Goal: Task Accomplishment & Management: Manage account settings

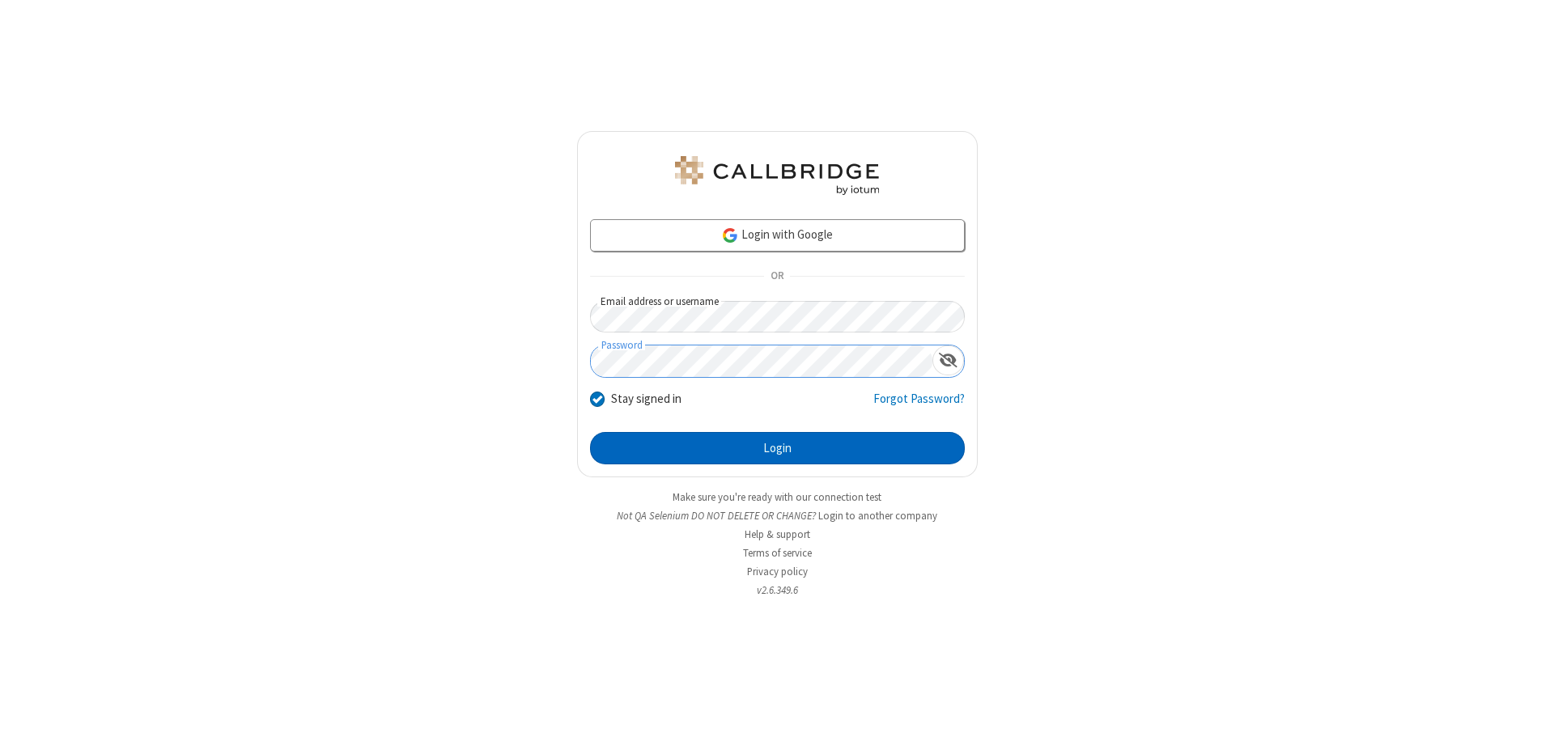
click at [777, 448] on button "Login" at bounding box center [777, 448] width 375 height 32
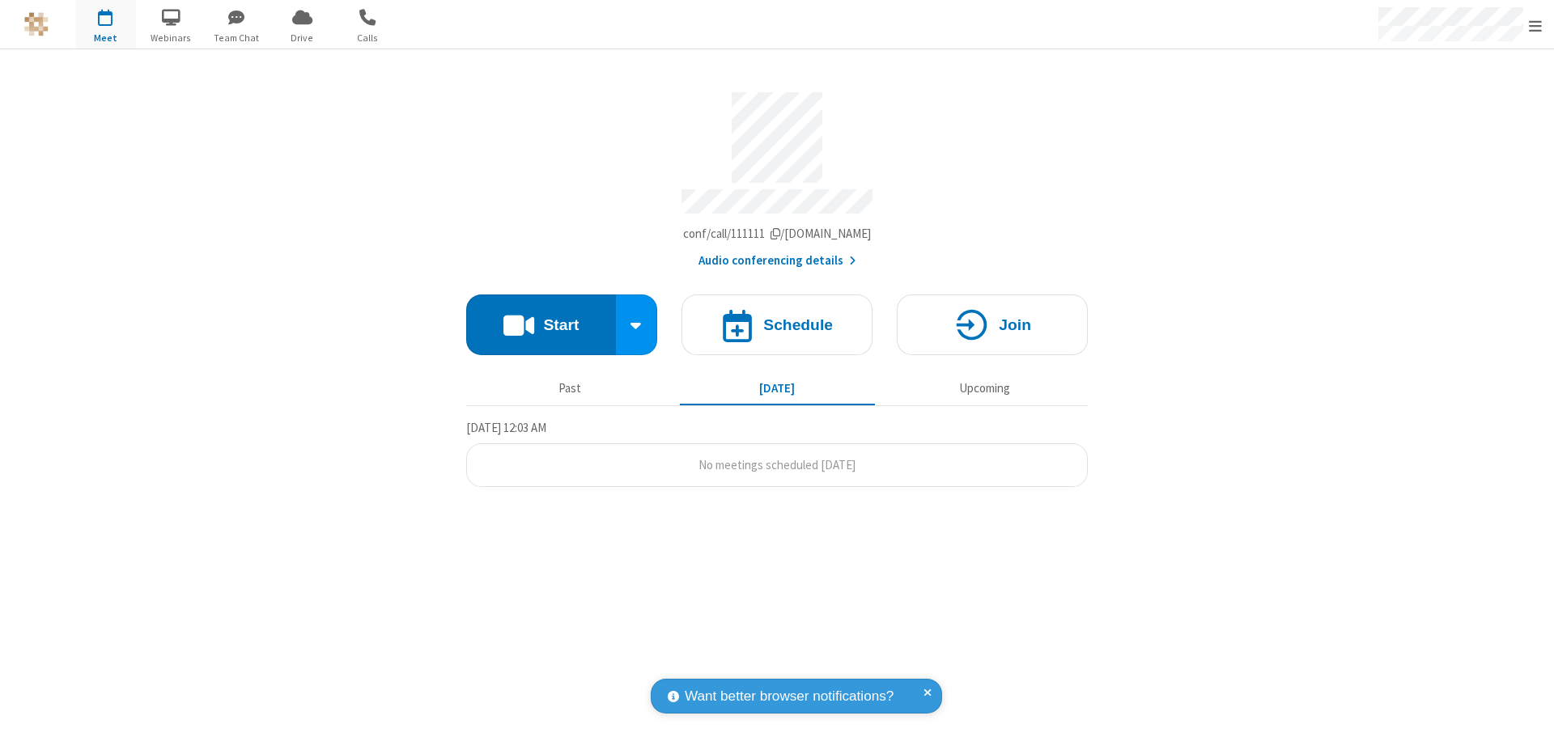
click at [1535, 25] on span "Open menu" at bounding box center [1535, 26] width 13 height 16
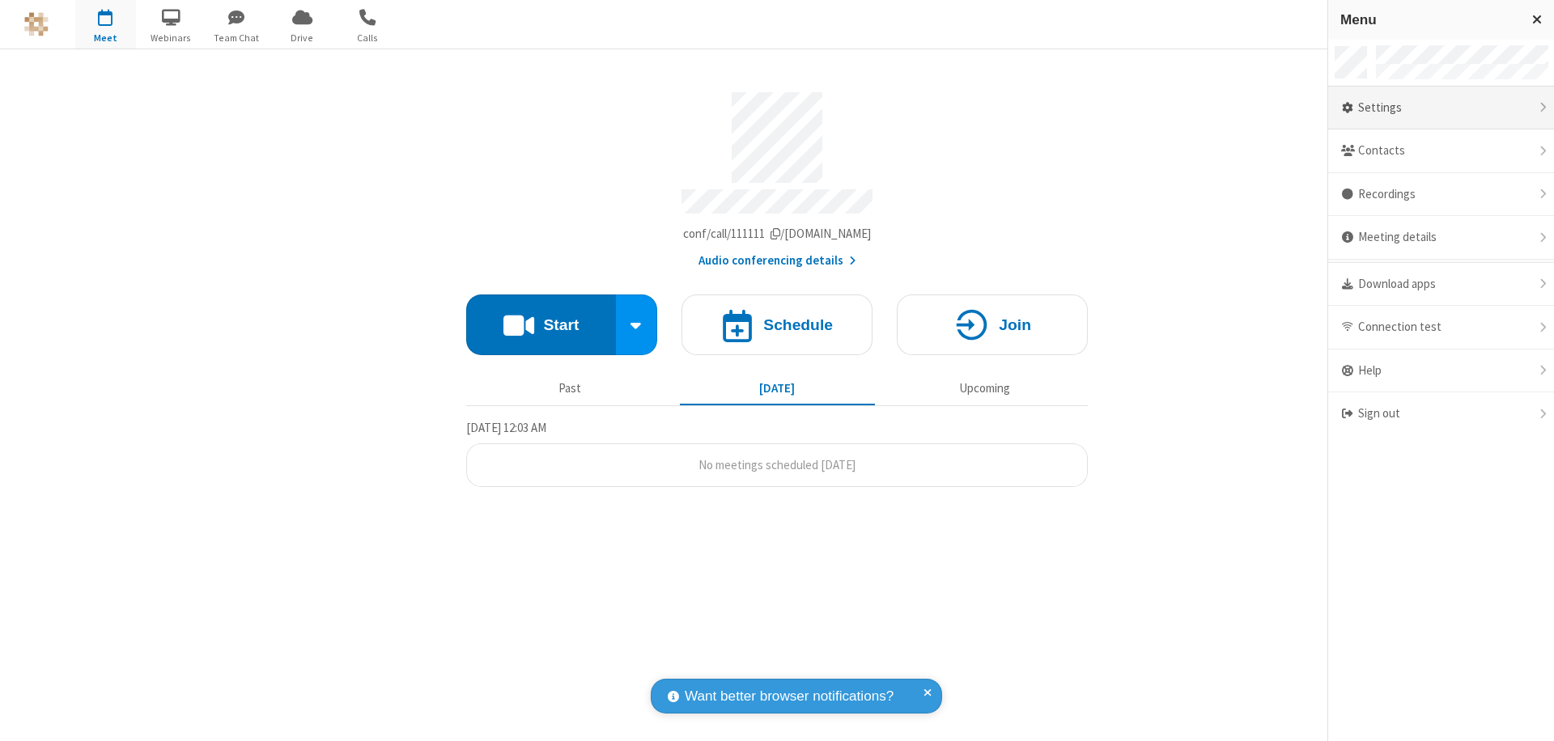
click at [1441, 108] on div "Settings" at bounding box center [1441, 109] width 226 height 44
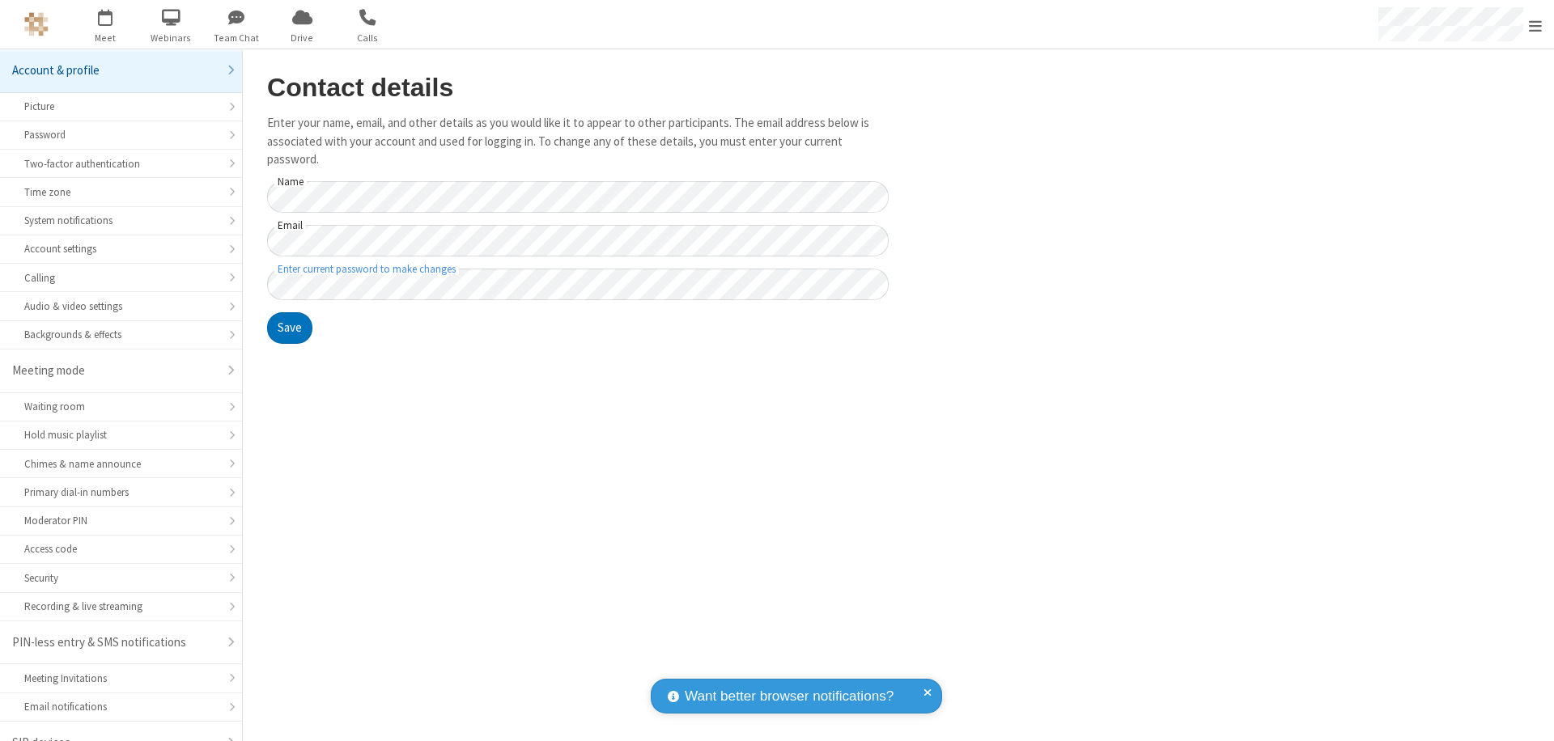
scroll to position [23, 0]
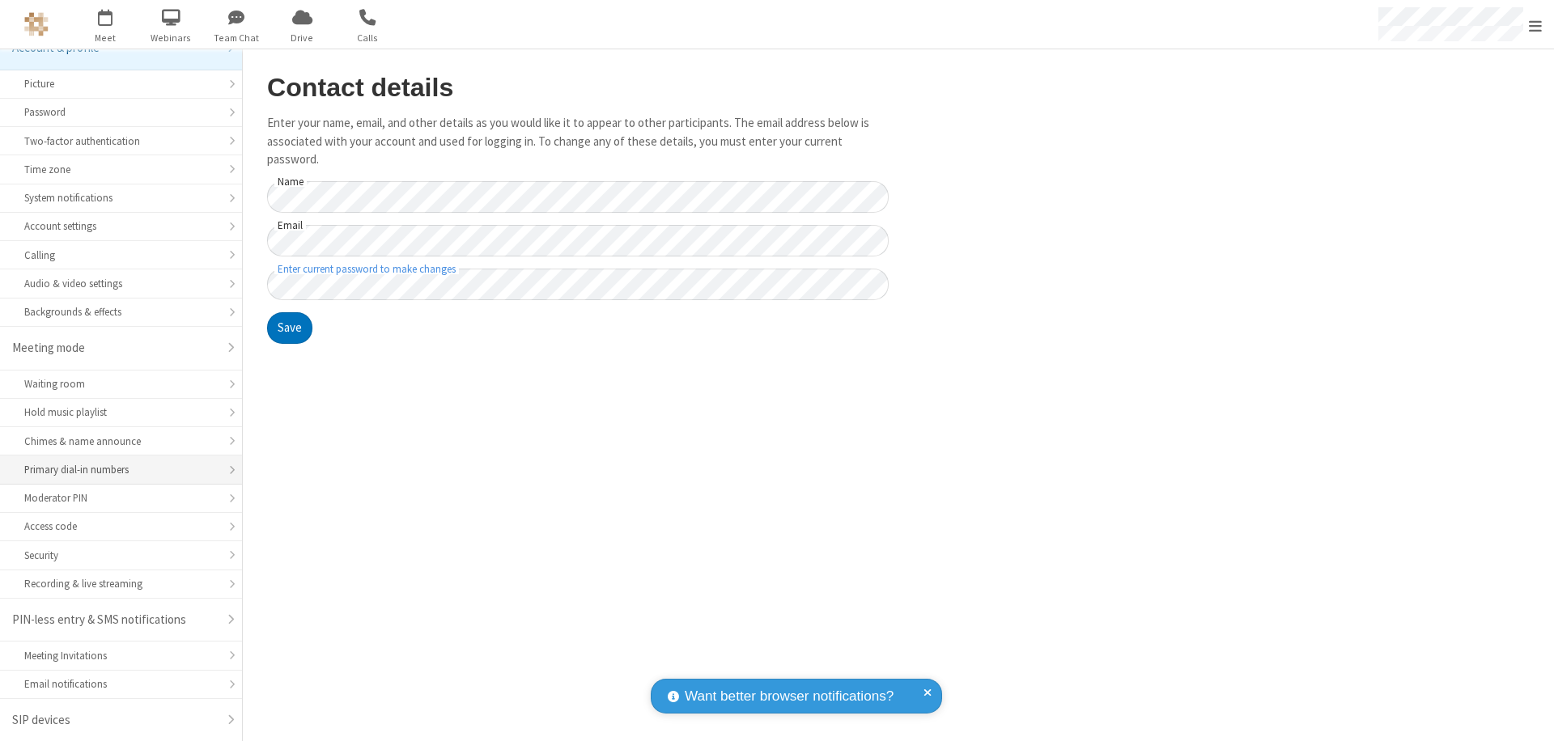
click at [115, 470] on div "Primary dial-in numbers" at bounding box center [120, 469] width 193 height 15
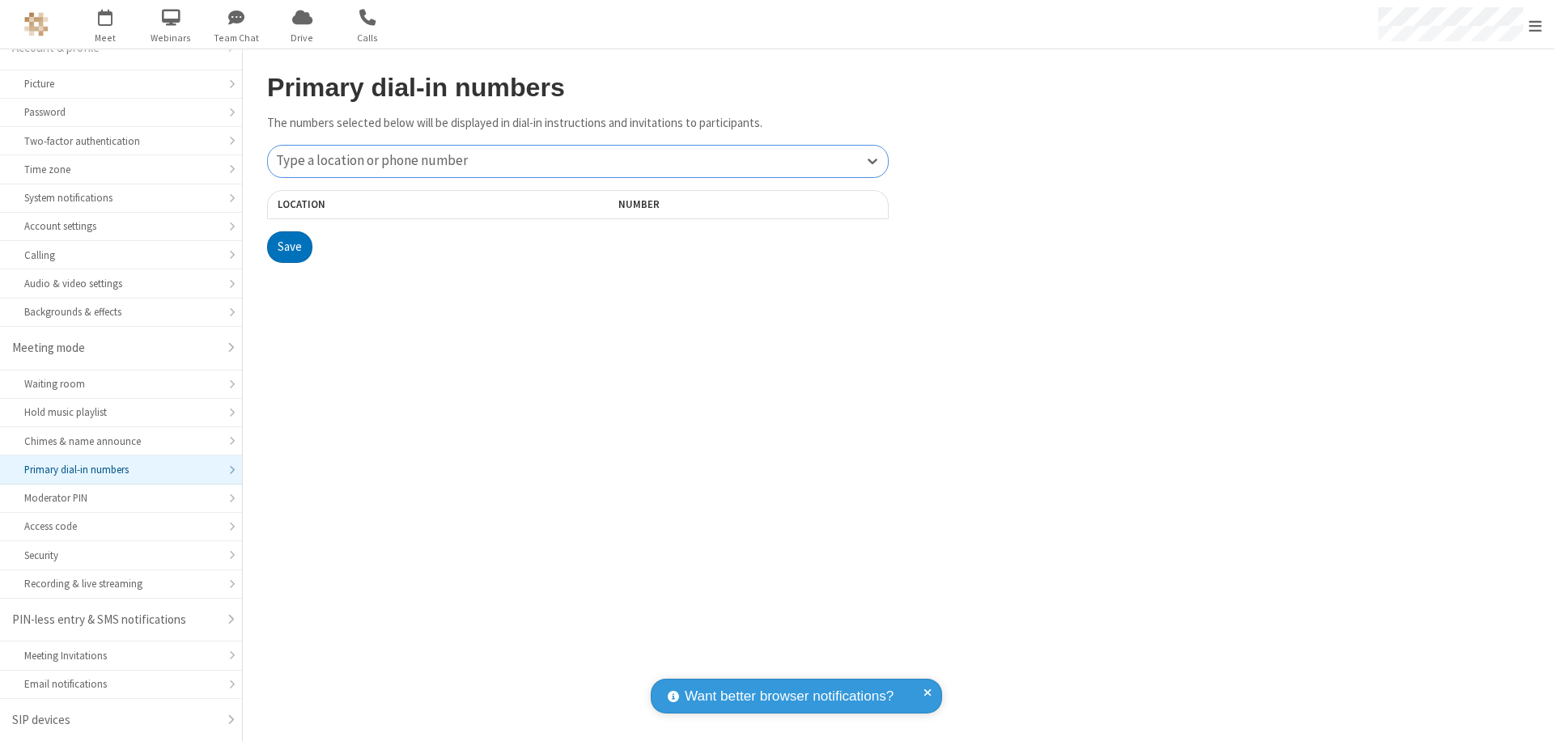
click at [578, 161] on div "Type a location or phone number" at bounding box center [578, 162] width 620 height 32
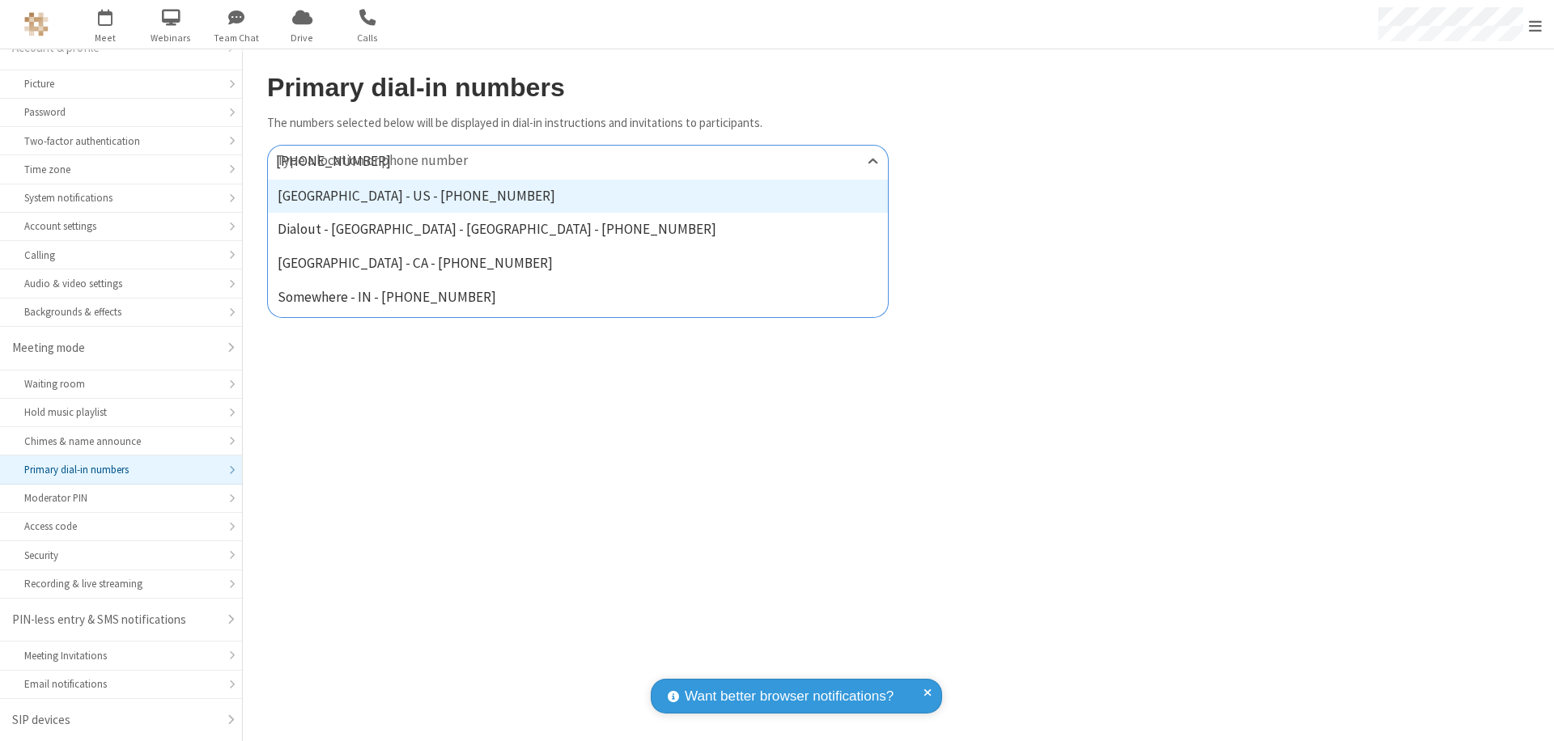
type input "[PHONE_NUMBER]"
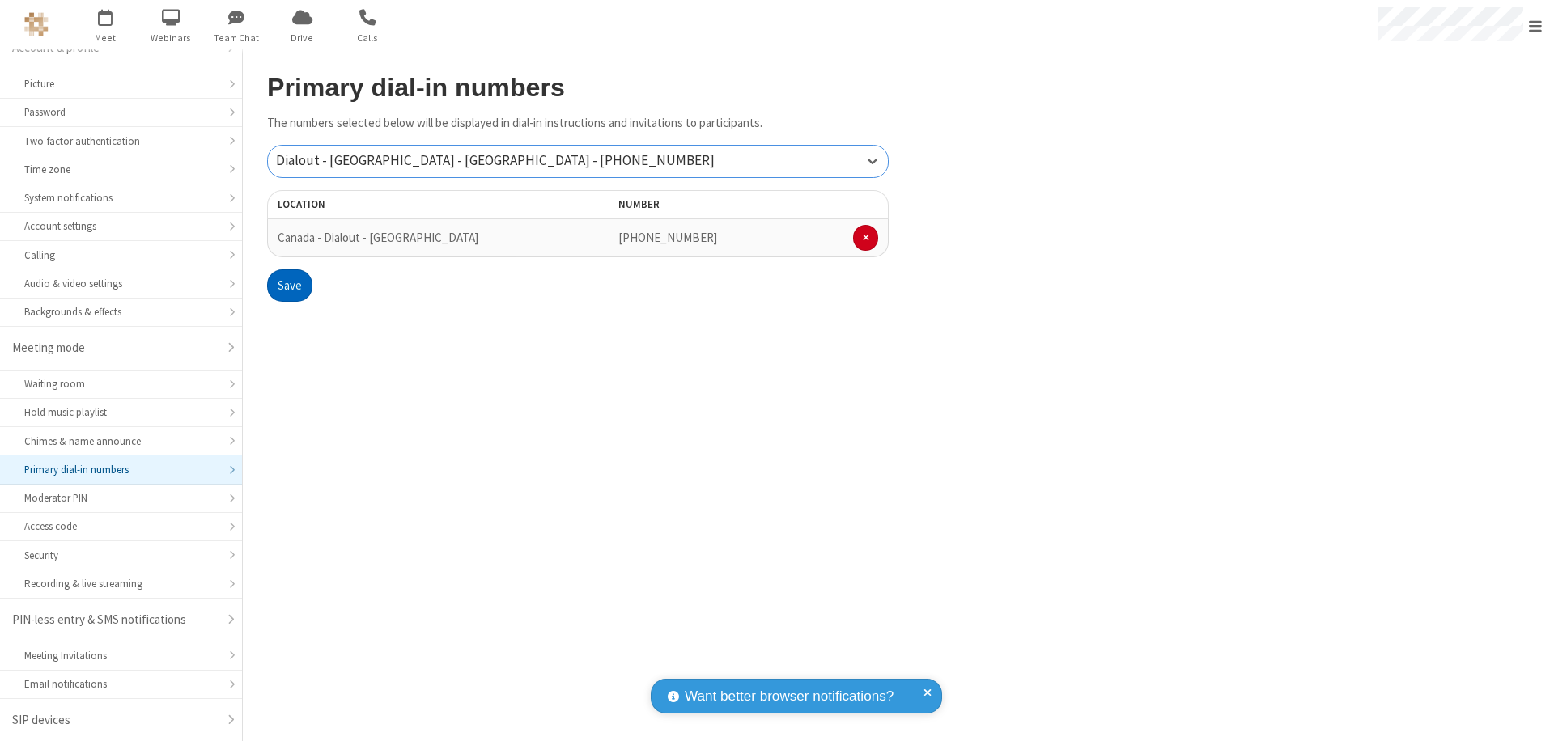
click at [289, 286] on button "Save" at bounding box center [289, 286] width 45 height 32
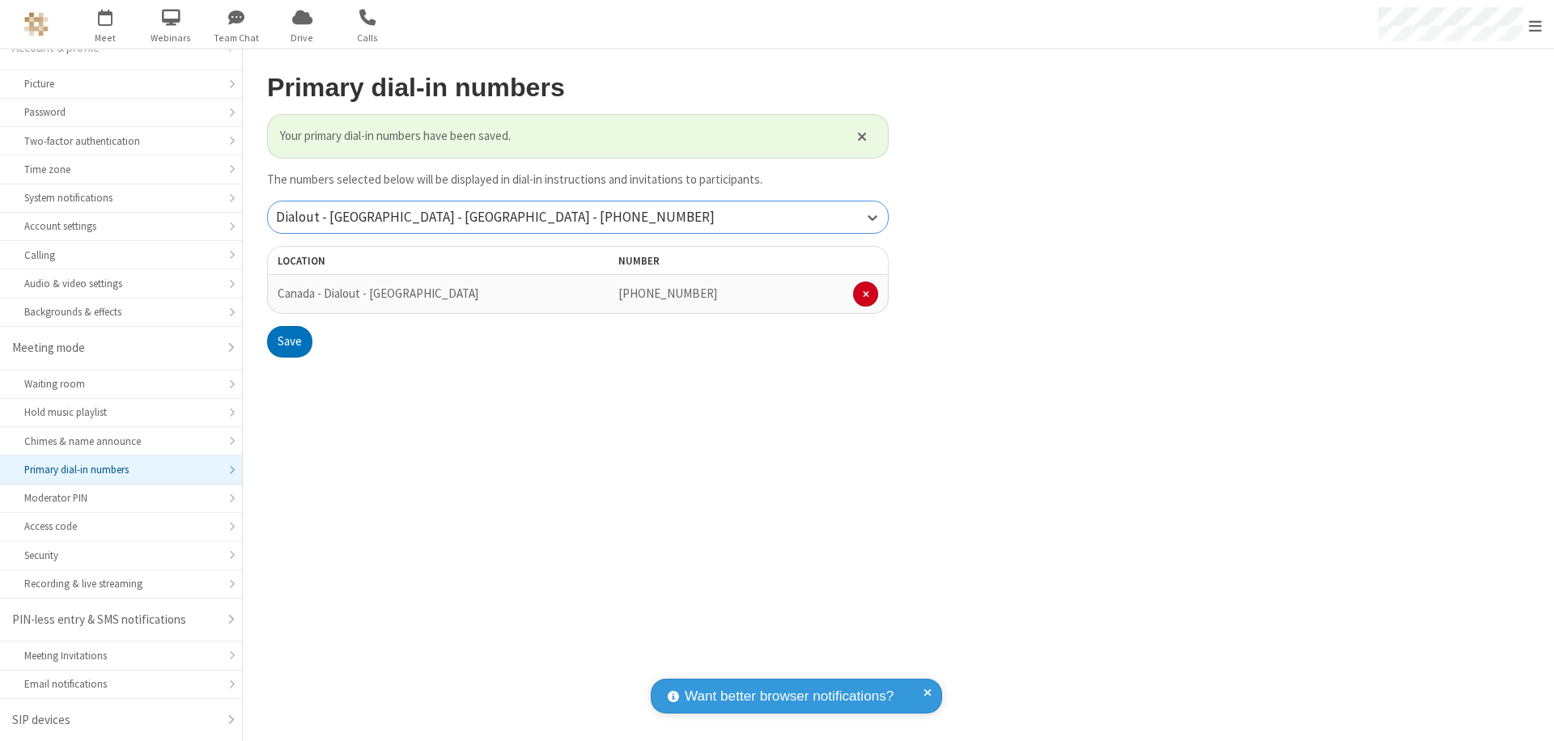
click at [578, 217] on div "Dialout - [GEOGRAPHIC_DATA] - [GEOGRAPHIC_DATA] - [PHONE_NUMBER]" at bounding box center [578, 218] width 620 height 32
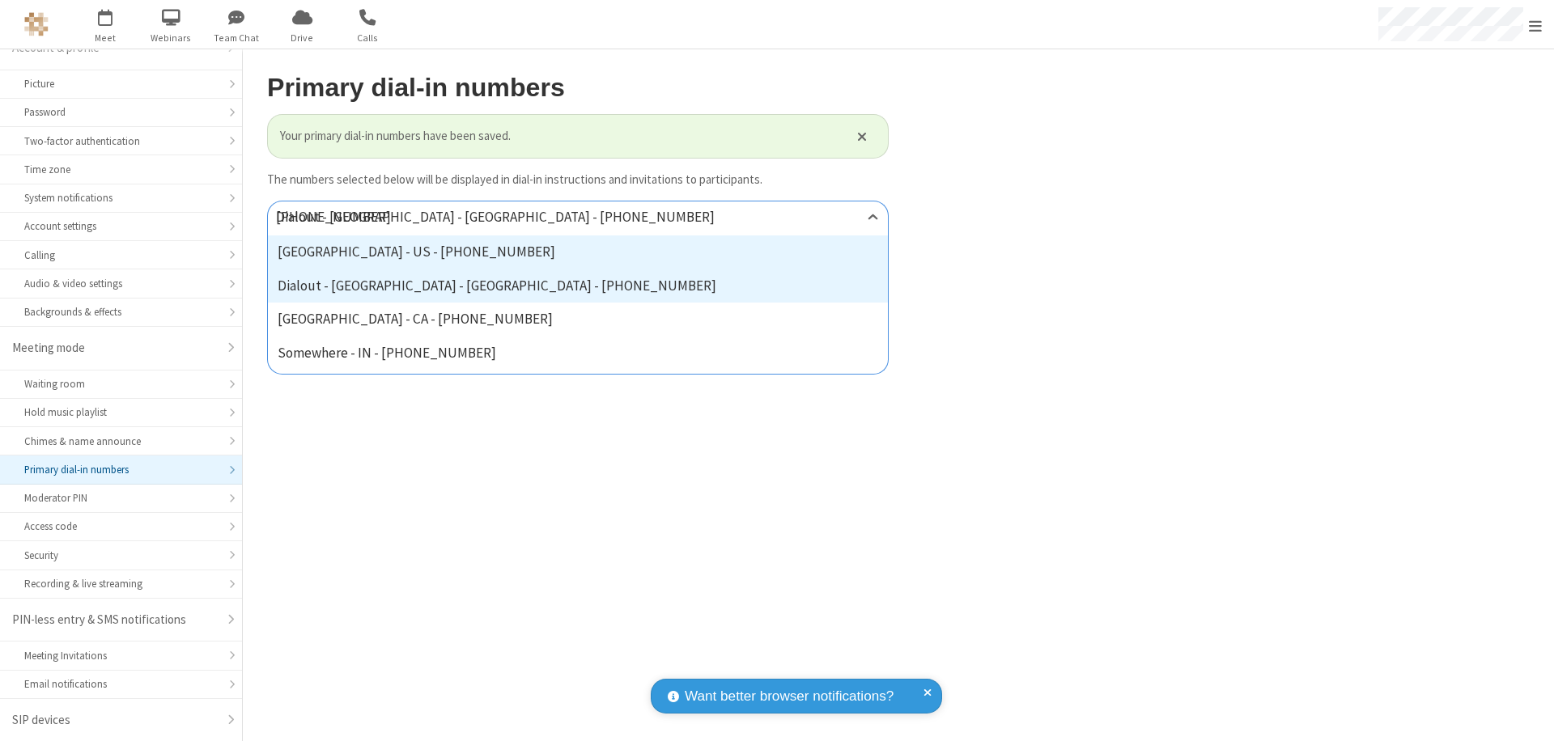
type input "[PHONE_NUMBER]"
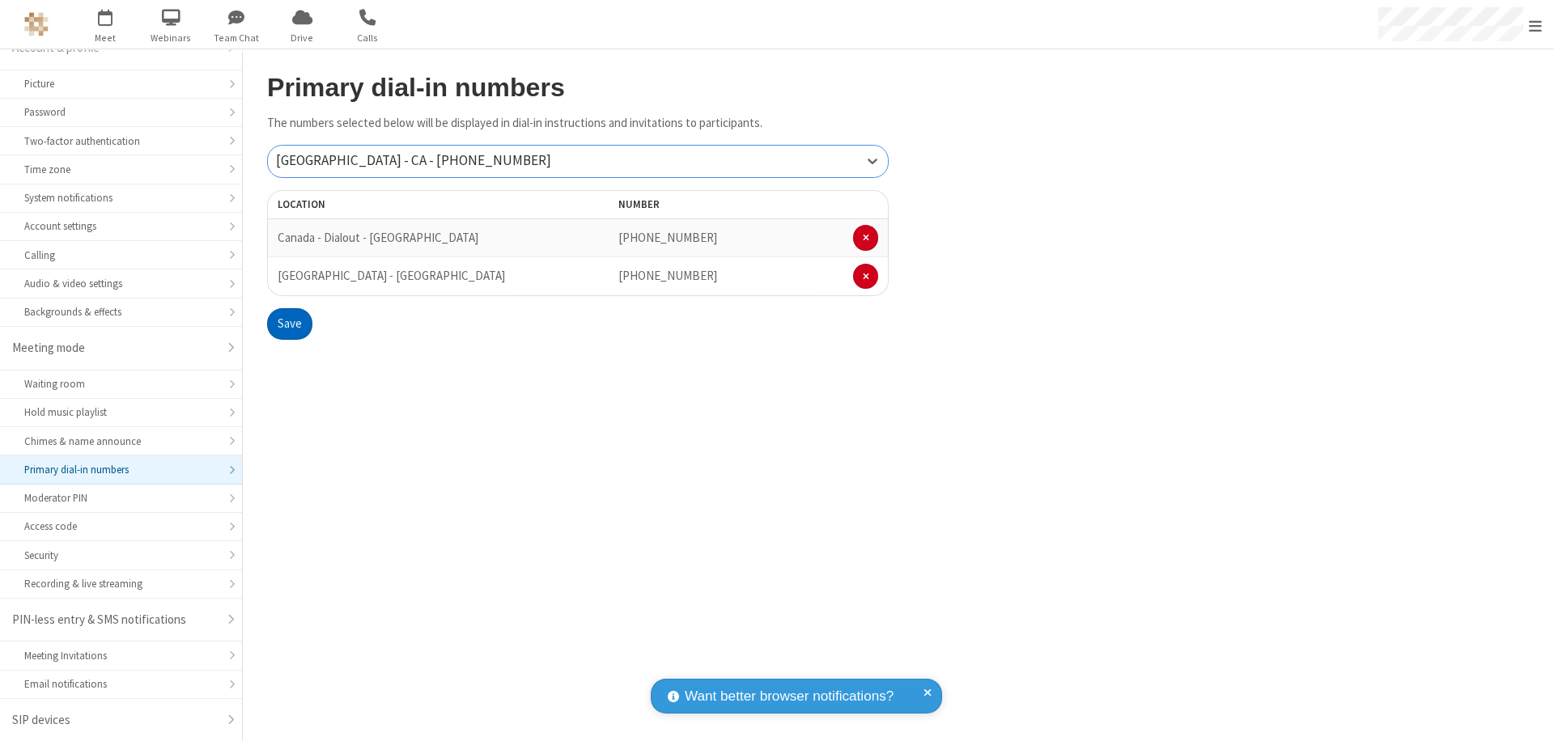
click at [289, 324] on button "Save" at bounding box center [289, 324] width 45 height 32
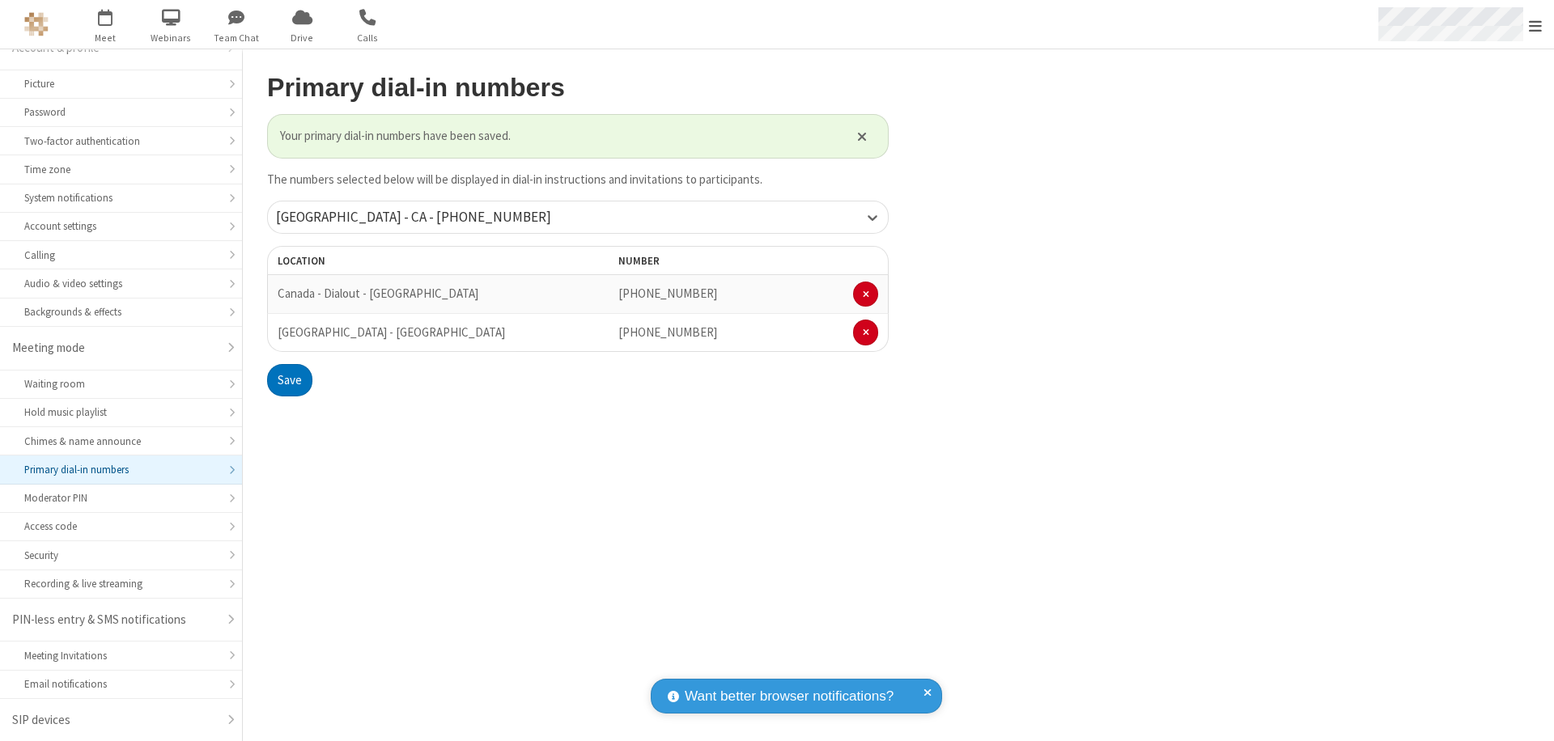
click at [1535, 25] on span "Open menu" at bounding box center [1535, 26] width 13 height 16
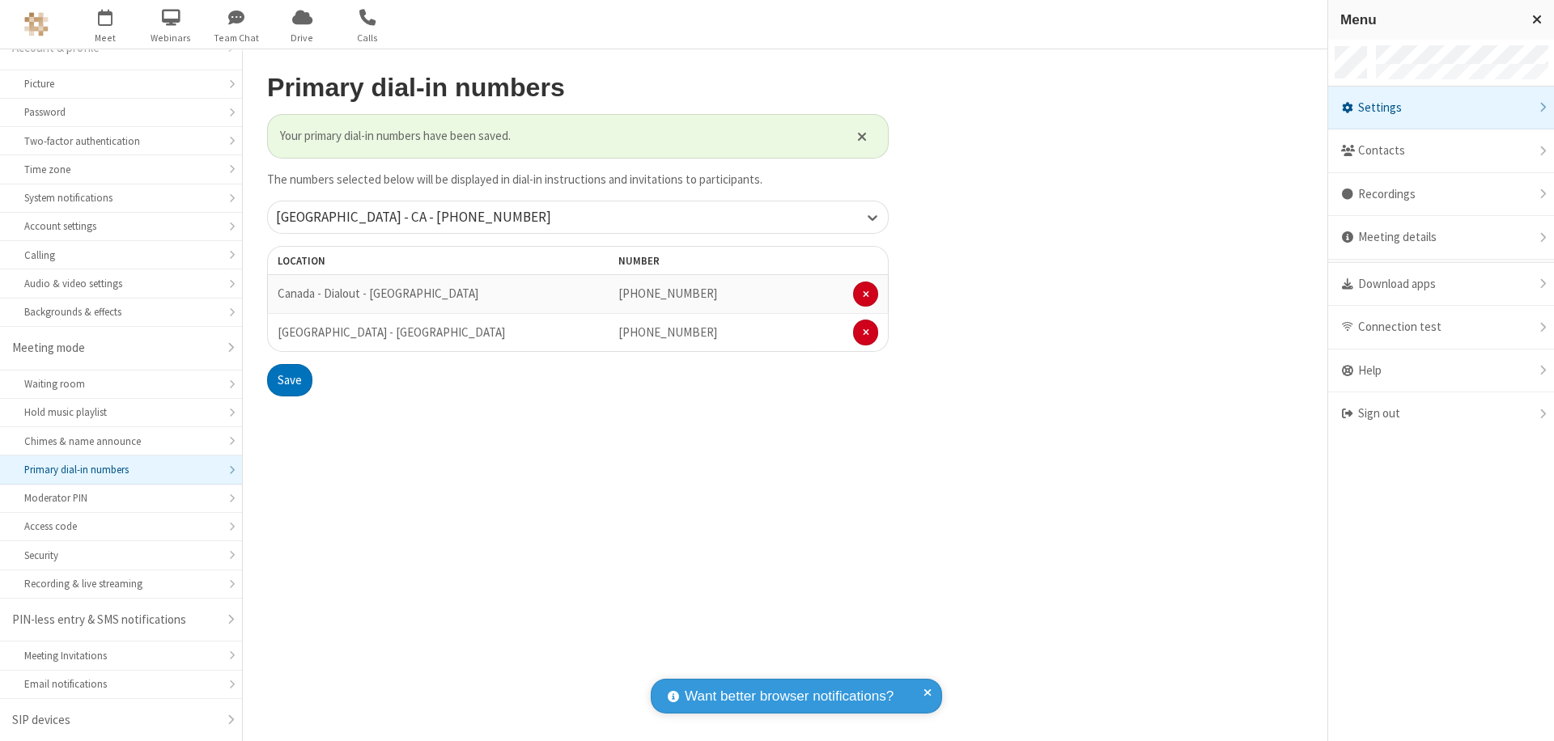
click at [1441, 108] on div "Settings" at bounding box center [1441, 109] width 226 height 44
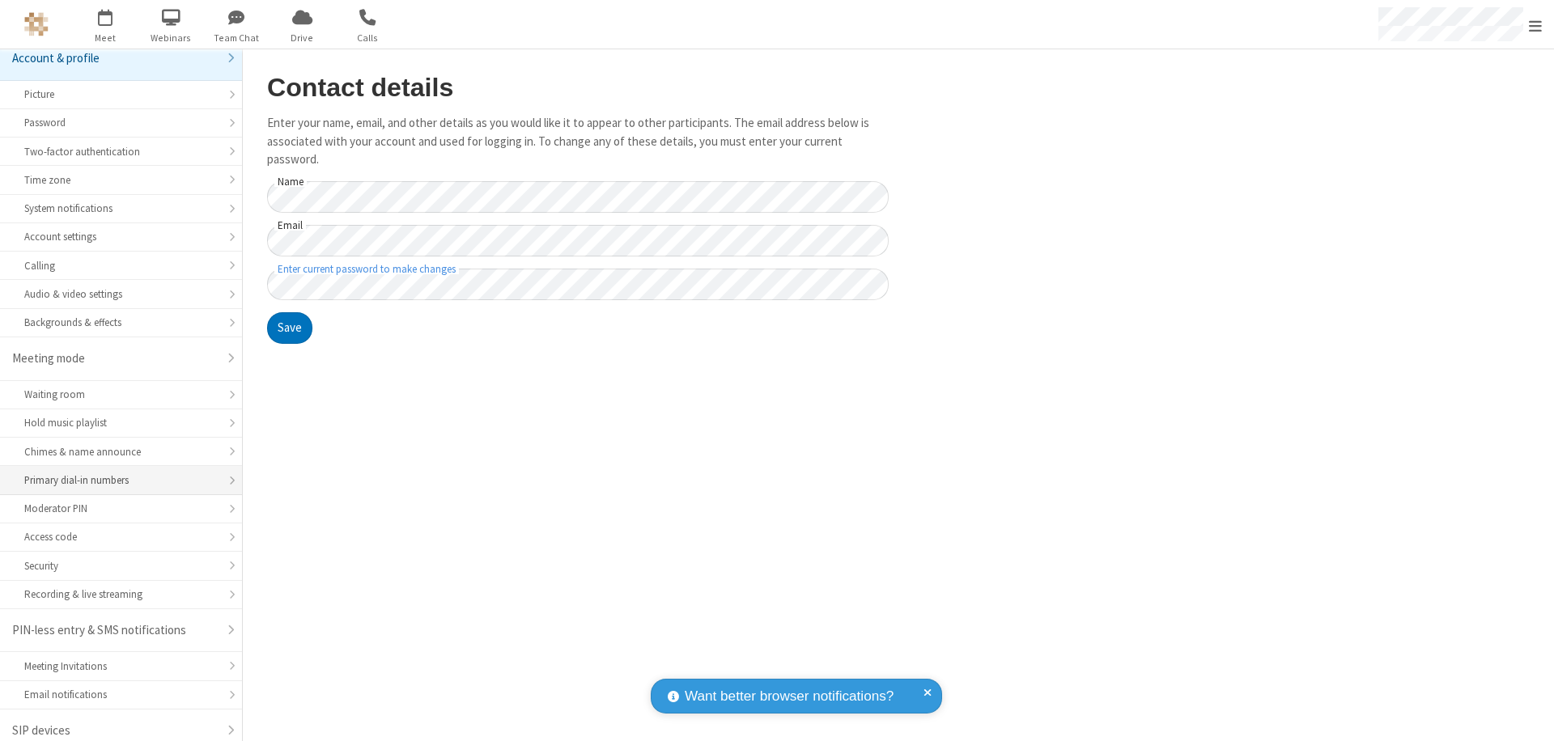
click at [115, 473] on div "Primary dial-in numbers" at bounding box center [120, 480] width 193 height 15
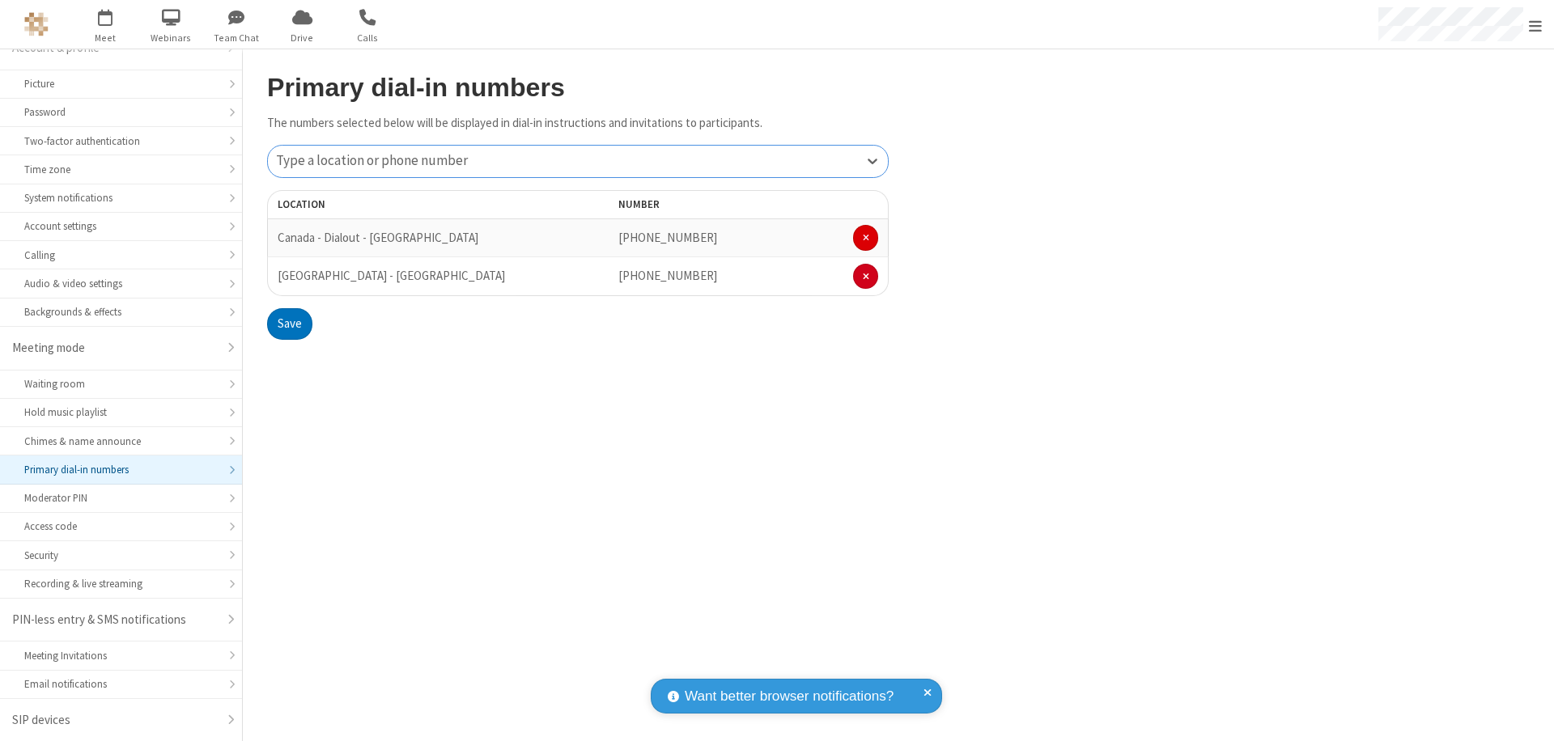
click at [865, 238] on span at bounding box center [866, 238] width 6 height 10
click at [289, 286] on button "Save" at bounding box center [289, 286] width 45 height 32
